Goal: Task Accomplishment & Management: Use online tool/utility

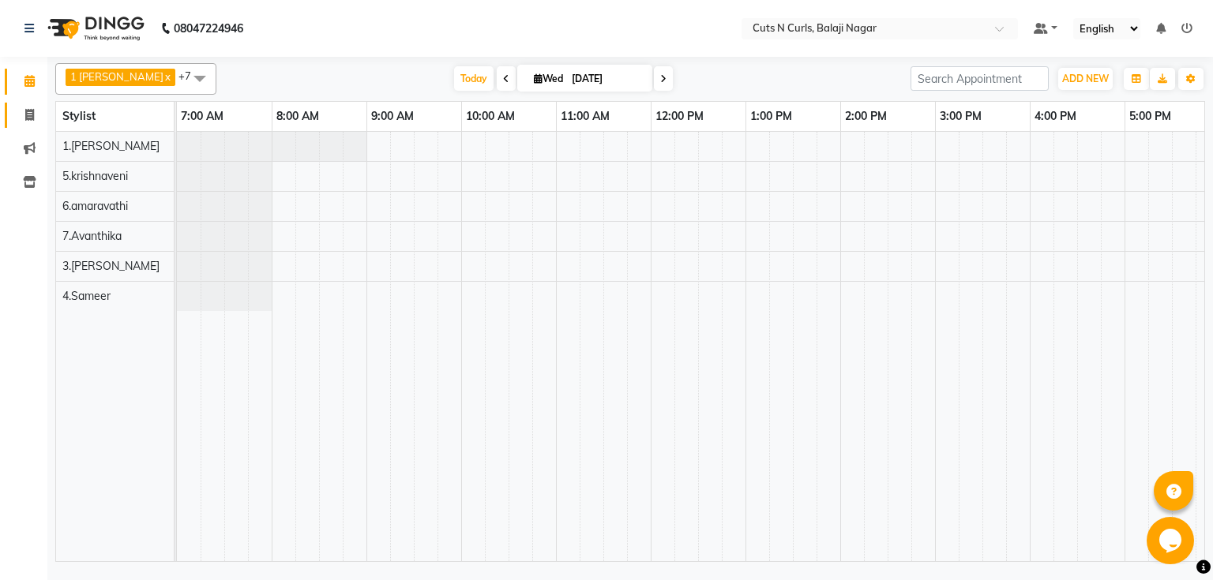
click at [5, 103] on link "Invoice" at bounding box center [24, 116] width 38 height 26
select select "service"
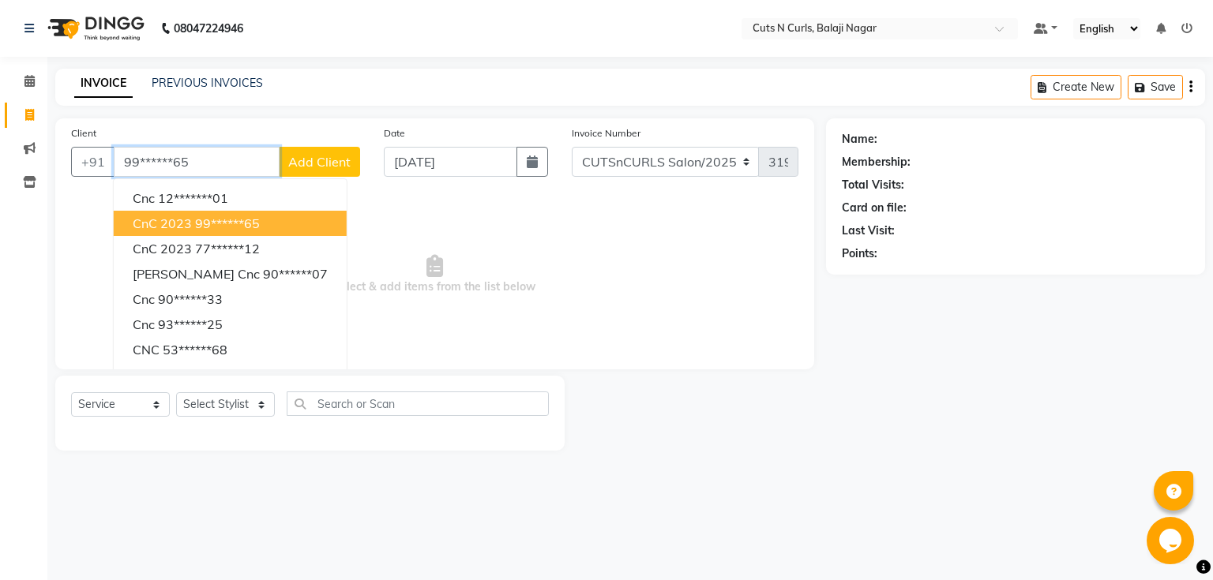
type input "99******65"
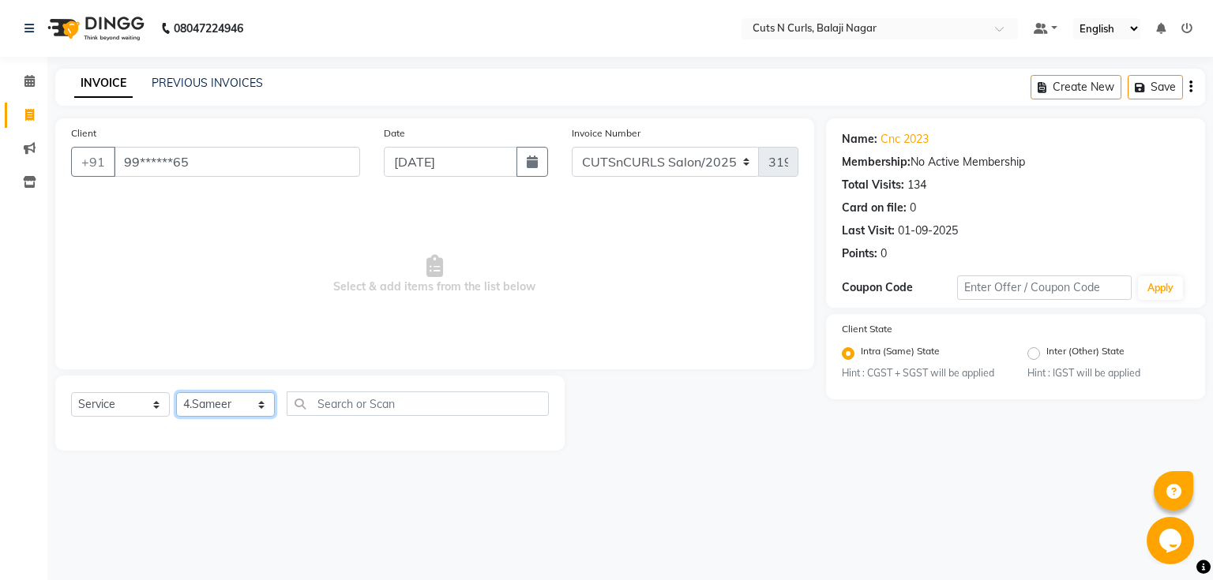
click at [176, 393] on select "Select Stylist 1.[PERSON_NAME] 2.AZAM 3.[PERSON_NAME] 4.Sameer 5.krishnaveni 6.…" at bounding box center [225, 404] width 99 height 24
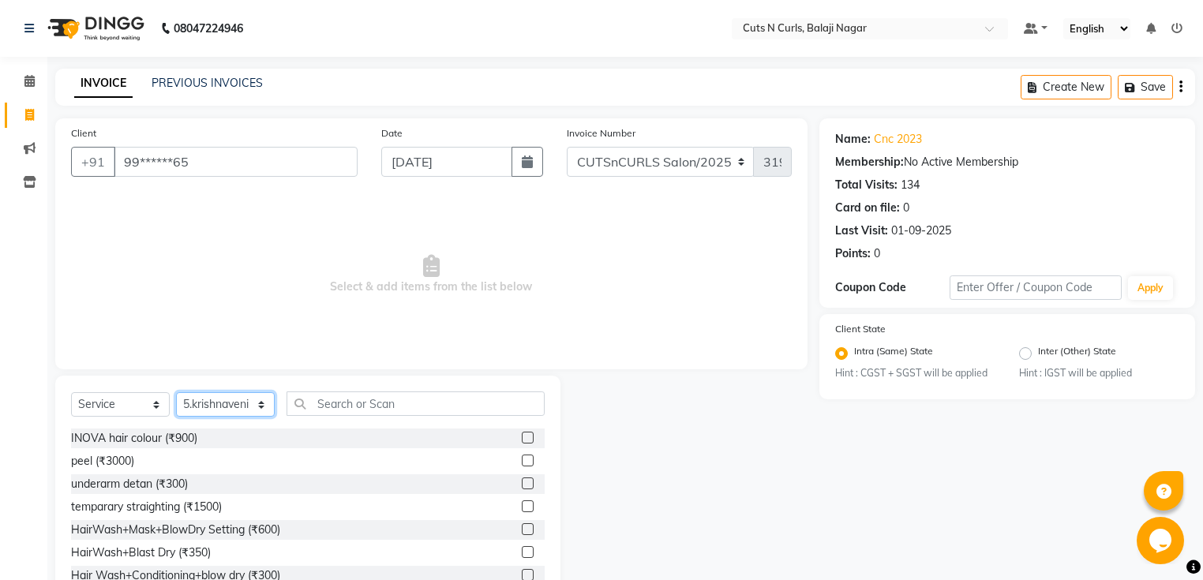
select select "87160"
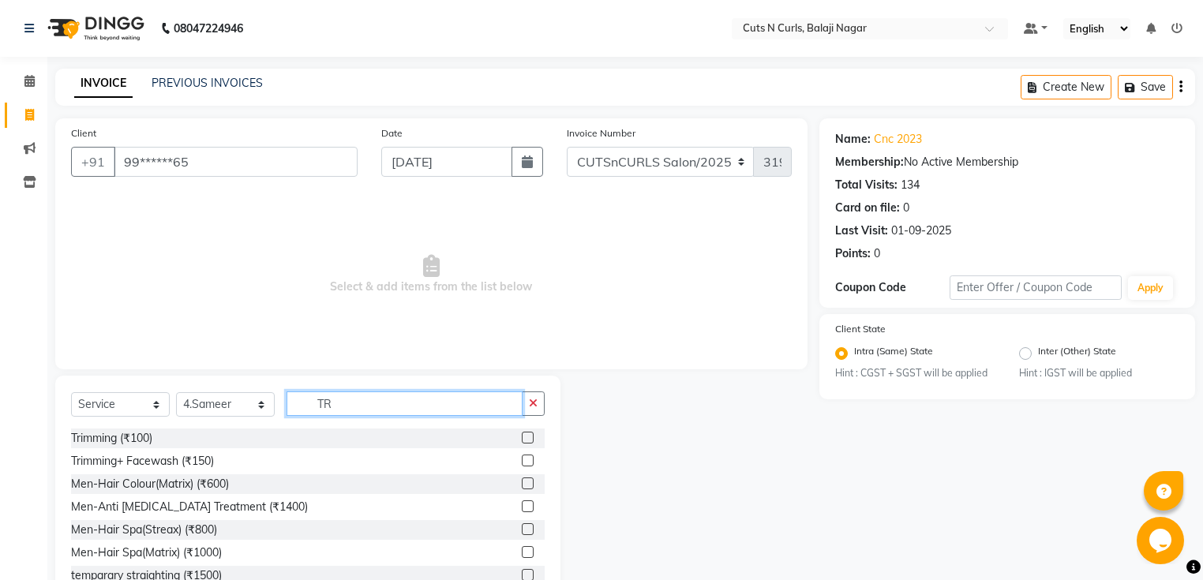
type input "T"
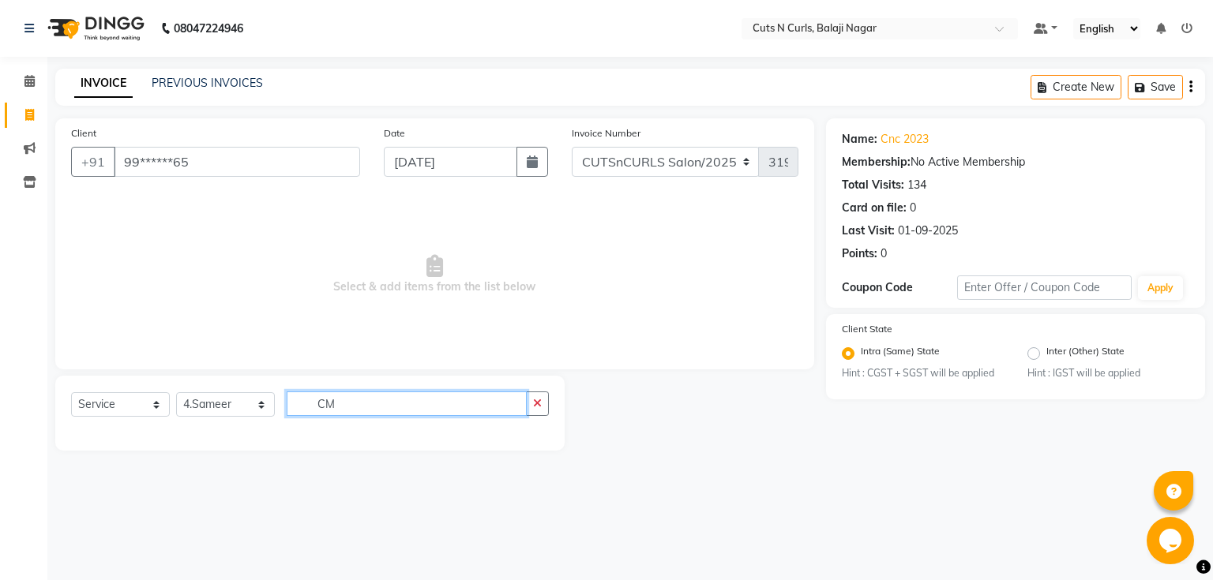
type input "C"
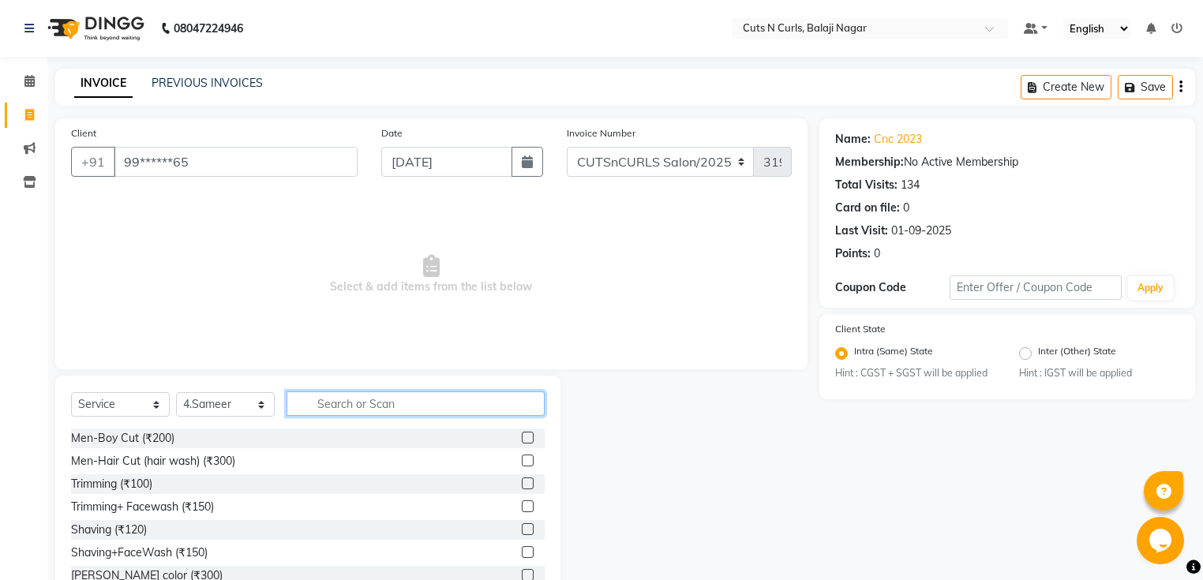
type input ","
type input "k"
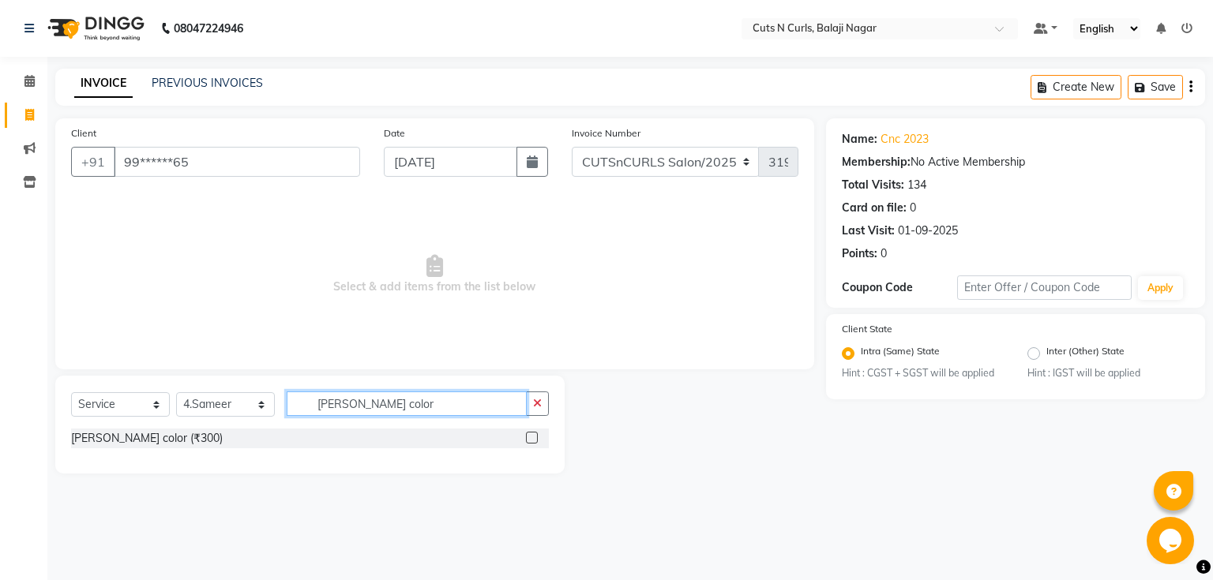
type input "[PERSON_NAME] color"
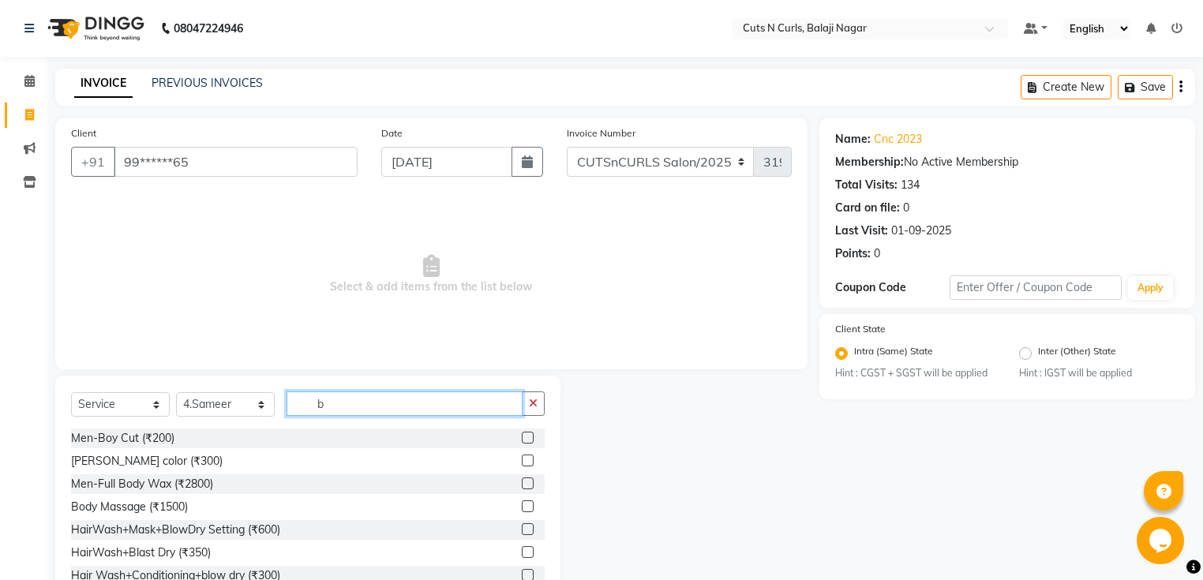
type input "b"
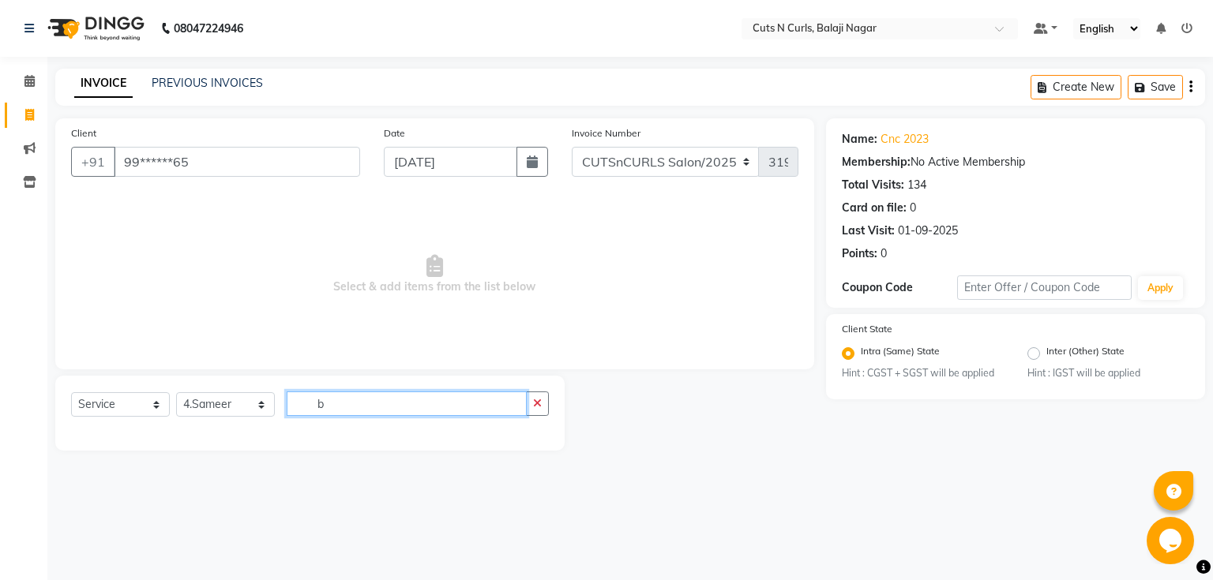
type input "b"
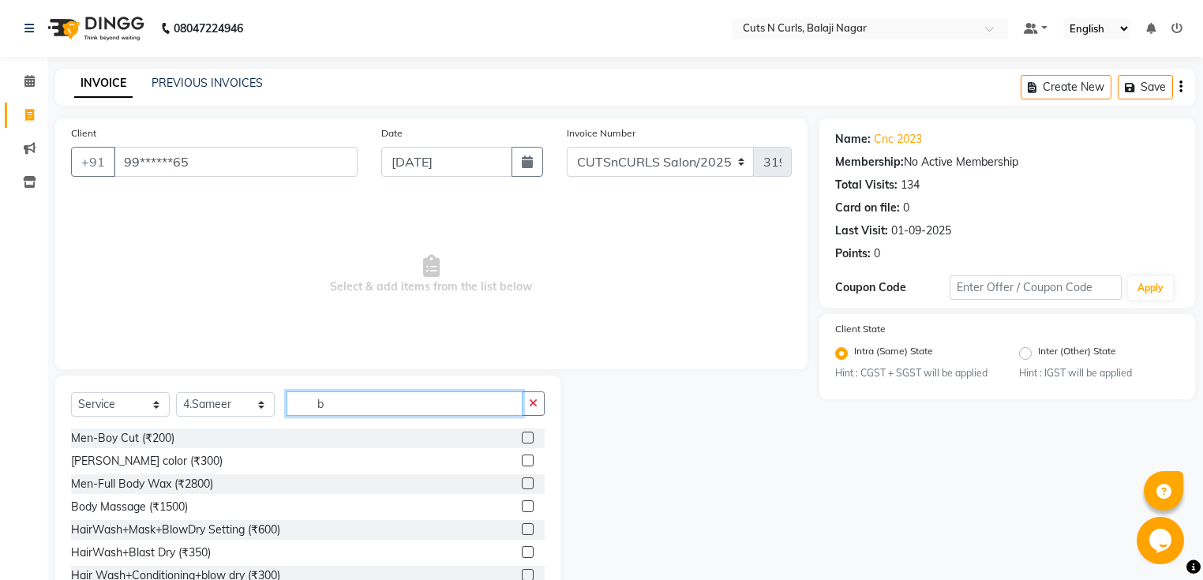
type input "b"
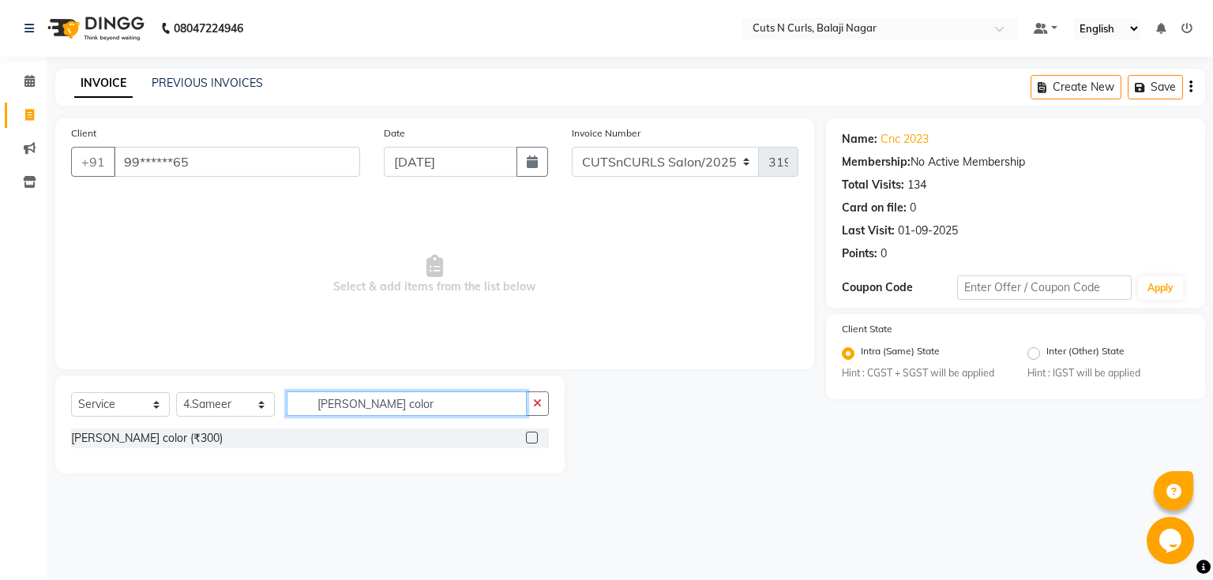
type input "[PERSON_NAME] color"
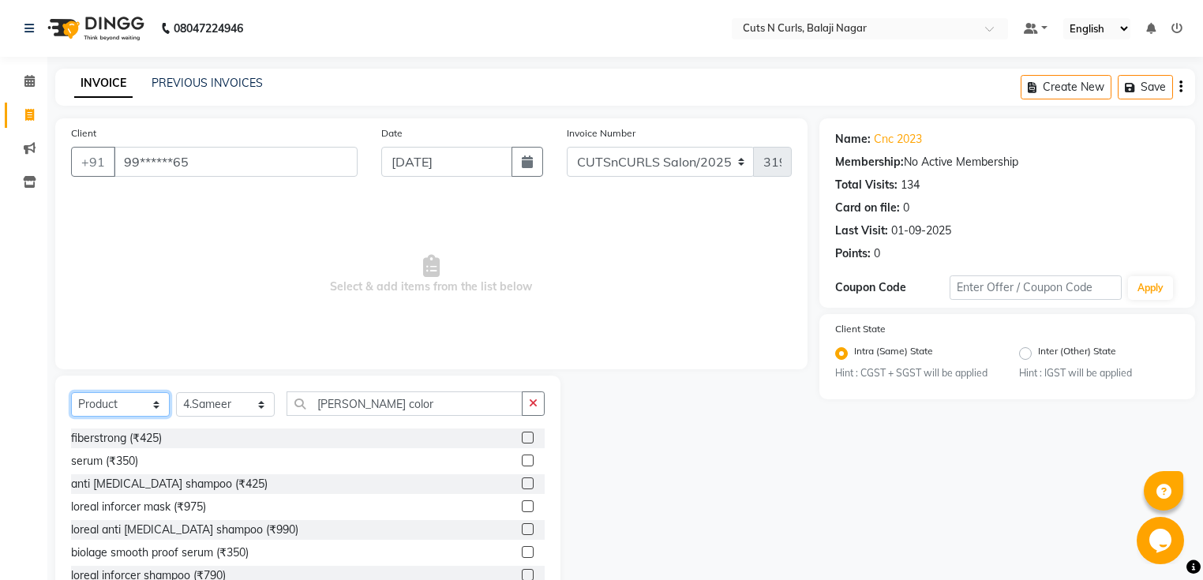
select select "service"
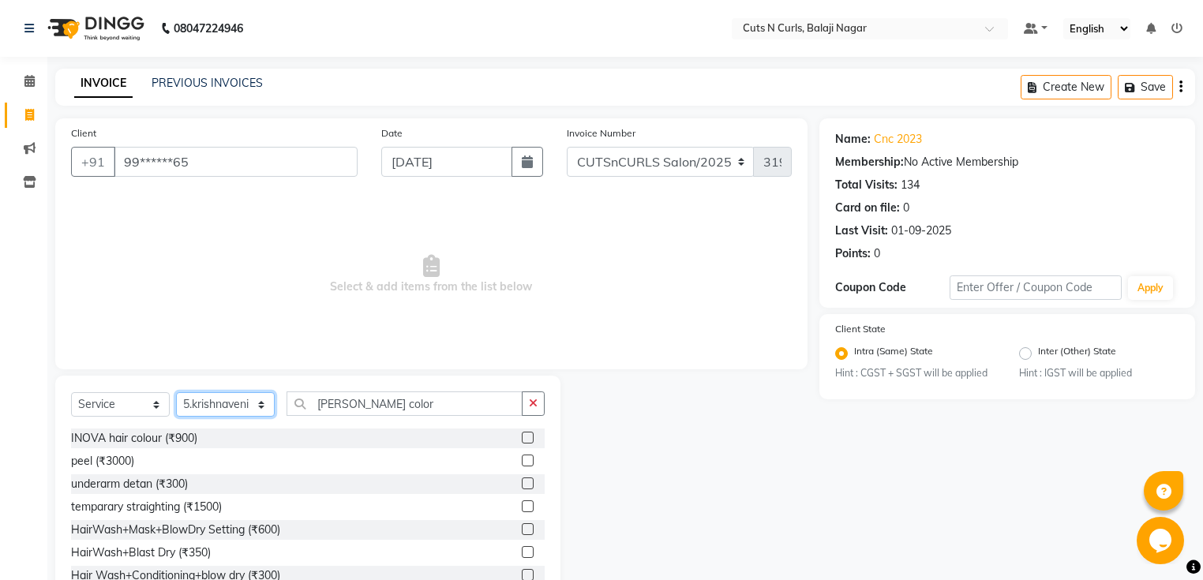
select select "87160"
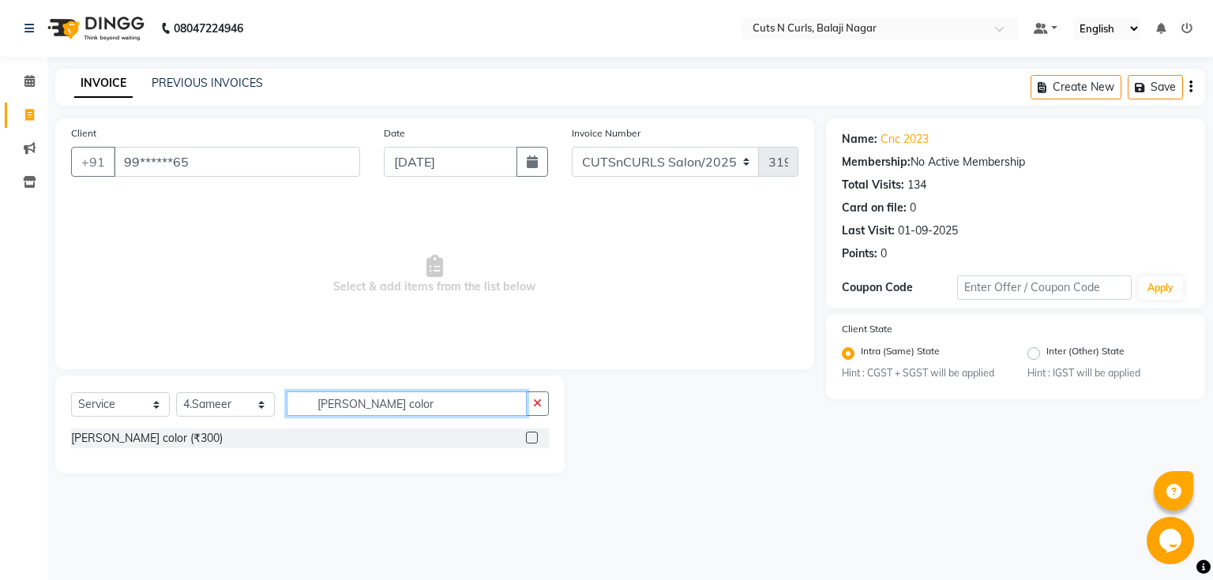
type input "[PERSON_NAME] color"
